Goal: Entertainment & Leisure: Consume media (video, audio)

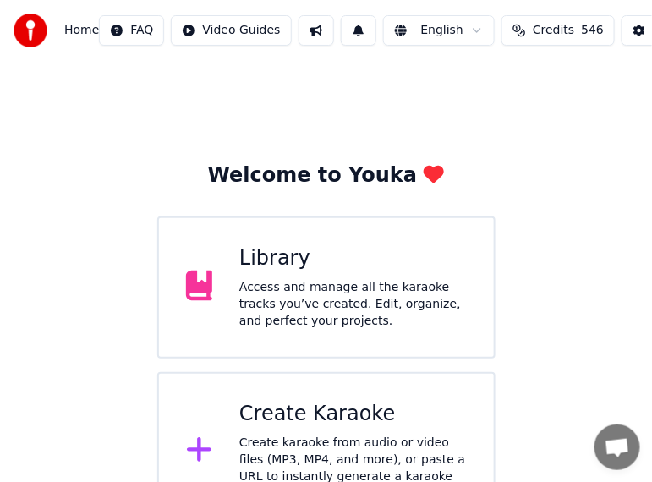
click at [360, 307] on div "Access and manage all the karaoke tracks you’ve created. Edit, organize, and pe…" at bounding box center [352, 304] width 227 height 51
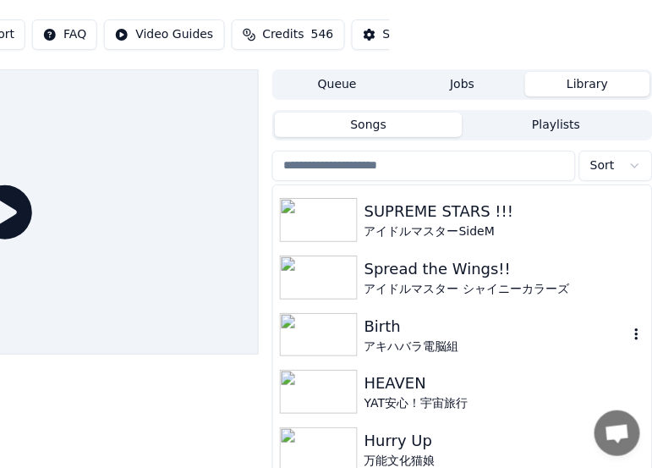
scroll to position [2621, 0]
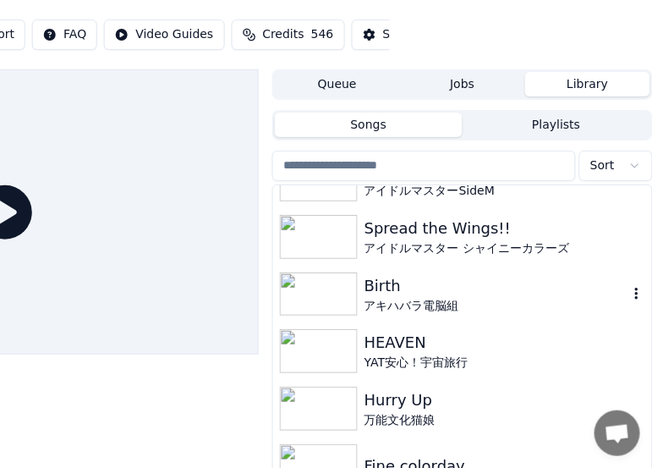
click at [337, 293] on img at bounding box center [319, 294] width 78 height 44
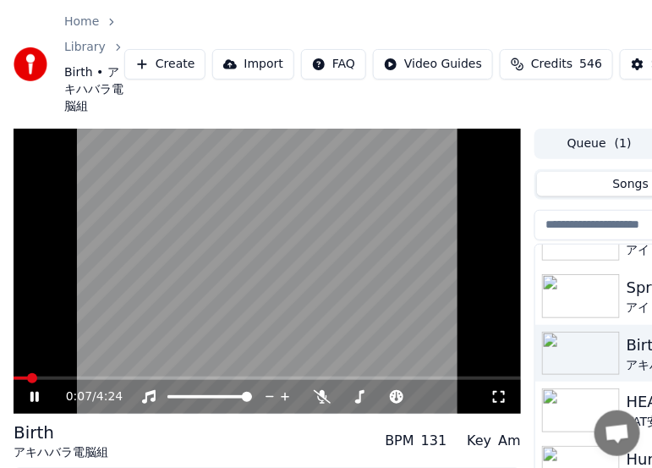
click at [96, 377] on span at bounding box center [267, 377] width 507 height 3
click at [14, 383] on span at bounding box center [19, 378] width 10 height 10
click at [38, 393] on icon at bounding box center [34, 397] width 8 height 10
click at [14, 382] on span at bounding box center [19, 378] width 10 height 10
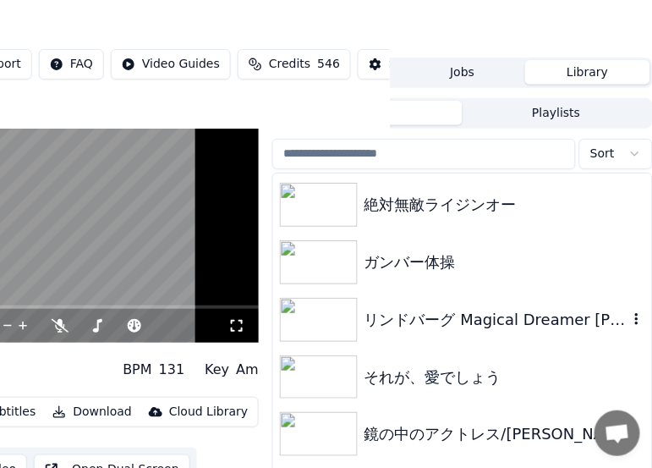
scroll to position [10317, 0]
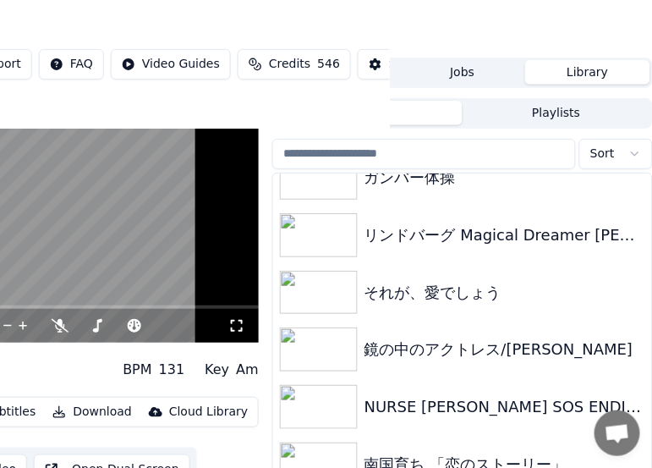
click at [390, 5] on html "Home Library Birth • アキハバラ電脳組 Create Import FAQ Video Guides Credits 546 Settin…" at bounding box center [64, 163] width 652 height 468
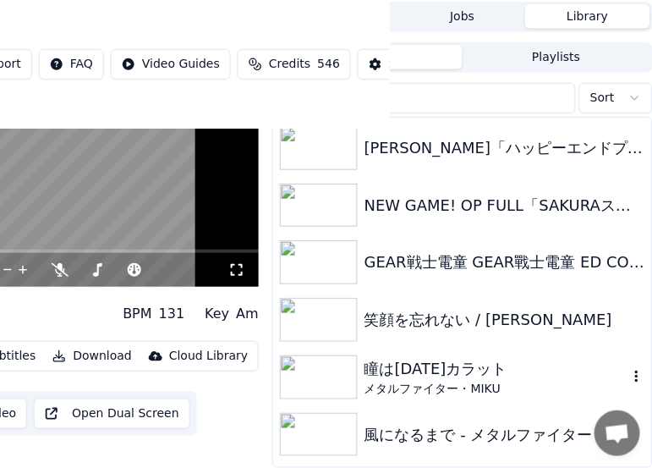
scroll to position [9365, 0]
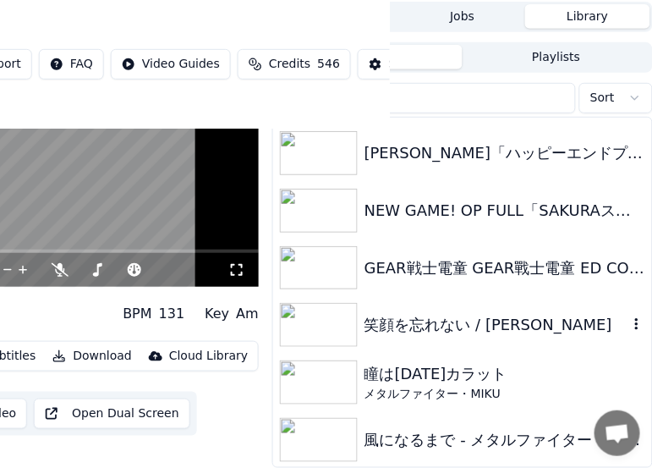
click at [454, 315] on div "笑顔を忘れない / [PERSON_NAME]" at bounding box center [496, 325] width 264 height 24
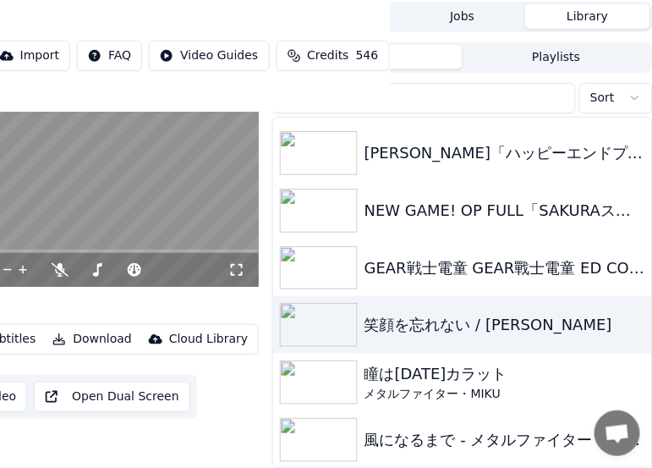
click at [178, 203] on video at bounding box center [4, 145] width 507 height 286
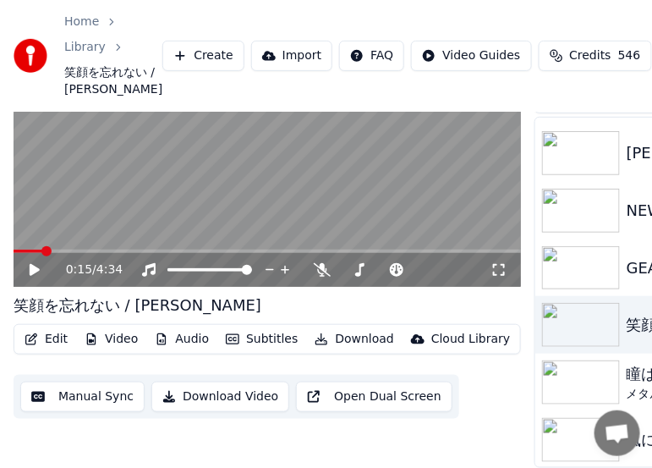
scroll to position [137, 0]
click at [14, 246] on span at bounding box center [19, 251] width 10 height 10
click at [235, 268] on span at bounding box center [201, 269] width 68 height 3
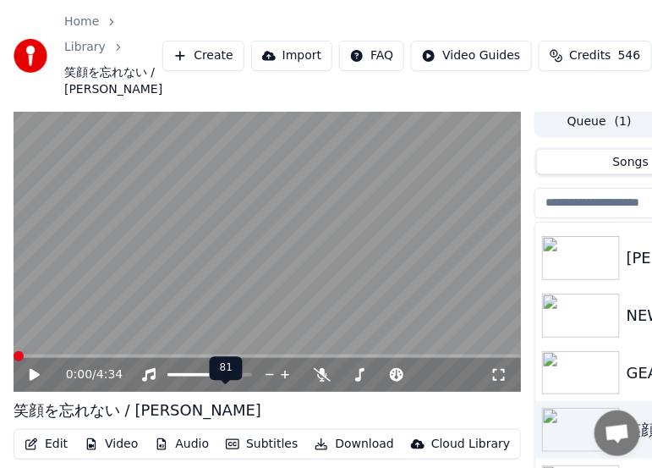
scroll to position [0, 0]
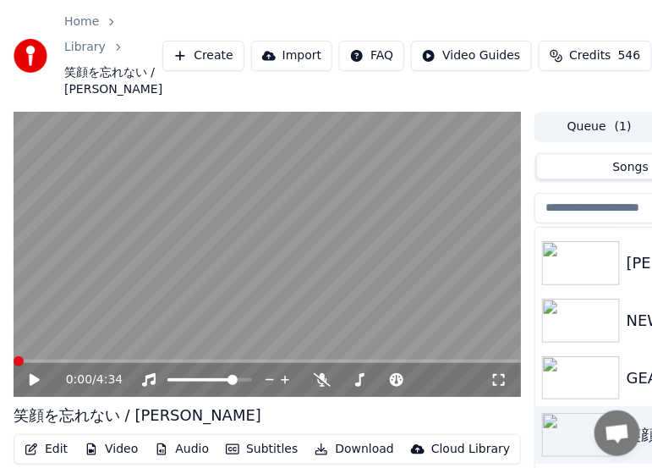
click at [28, 386] on icon at bounding box center [46, 380] width 39 height 14
click at [320, 386] on icon at bounding box center [315, 380] width 17 height 14
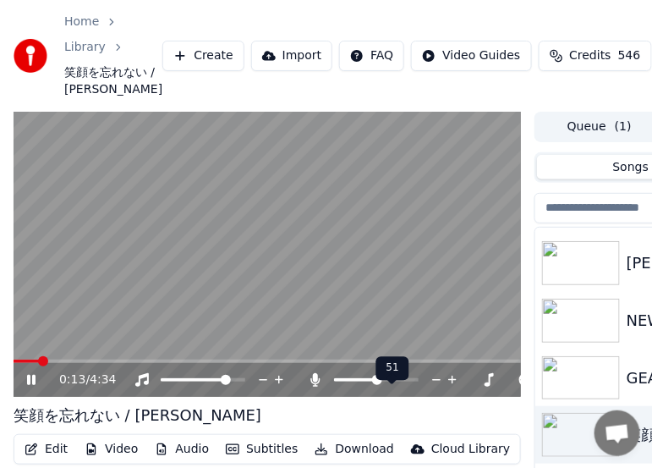
click at [377, 381] on span at bounding box center [355, 379] width 43 height 3
click at [358, 385] on span at bounding box center [360, 380] width 10 height 10
click at [360, 385] on span at bounding box center [363, 380] width 10 height 10
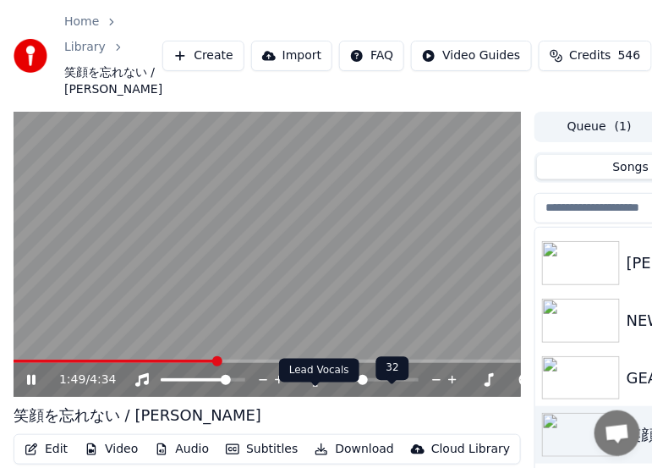
click at [317, 386] on icon at bounding box center [315, 380] width 9 height 14
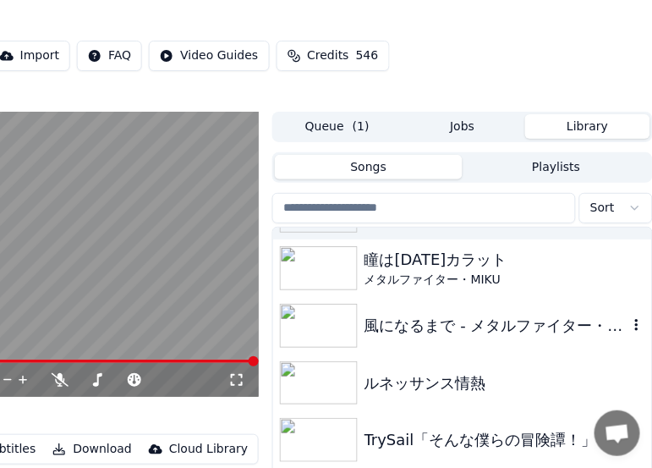
scroll to position [9619, 0]
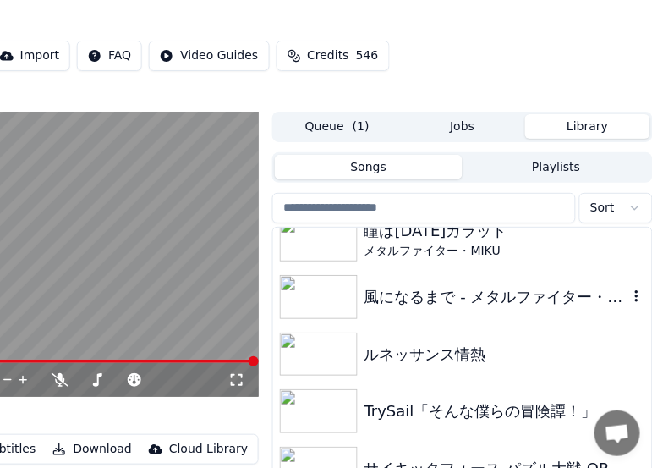
click at [408, 309] on div "風になるまで - メタルファイター・MIKU" at bounding box center [496, 297] width 264 height 24
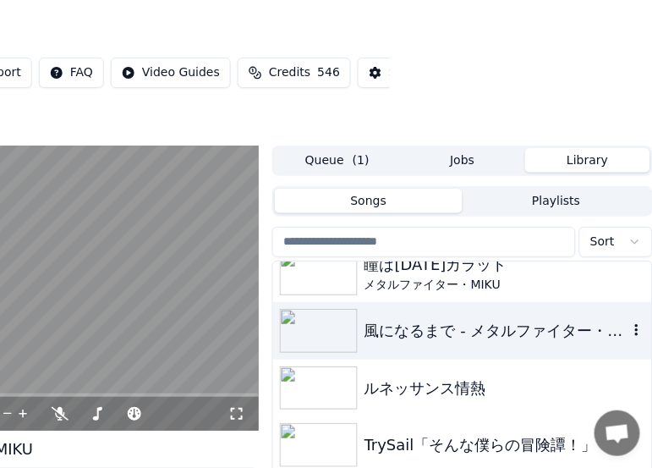
click at [400, 329] on div "風になるまで - メタルファイター・MIKU" at bounding box center [496, 331] width 264 height 24
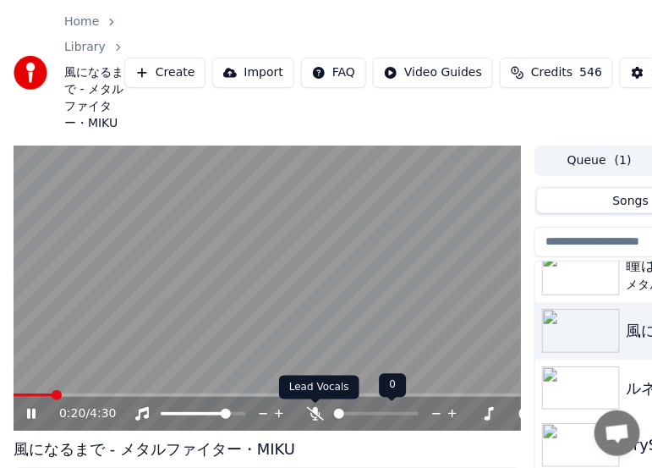
click at [318, 408] on icon at bounding box center [315, 414] width 17 height 14
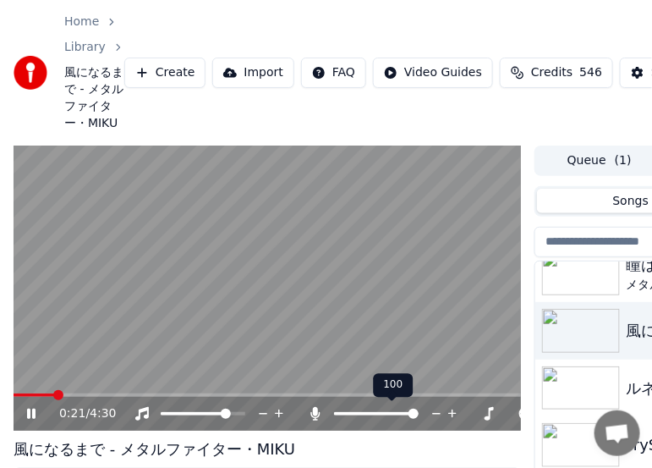
click at [318, 409] on icon at bounding box center [315, 414] width 17 height 14
click at [318, 410] on icon at bounding box center [315, 414] width 17 height 14
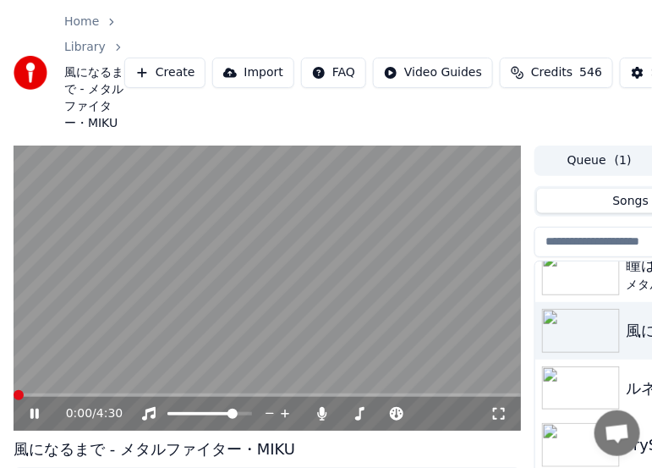
click at [14, 395] on span at bounding box center [267, 394] width 507 height 3
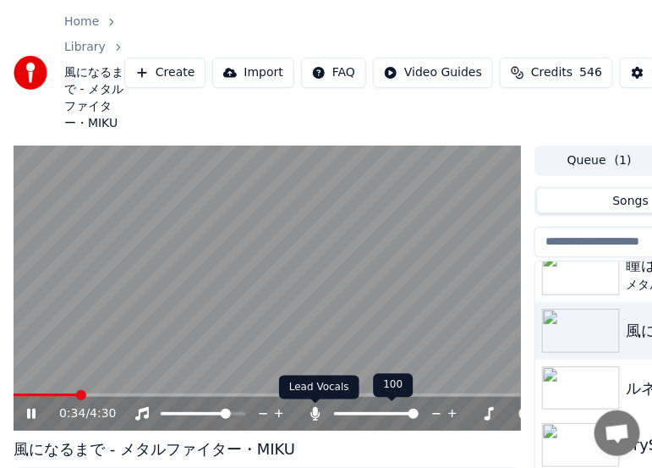
click at [314, 419] on icon at bounding box center [315, 414] width 9 height 14
